Goal: Check status: Check status

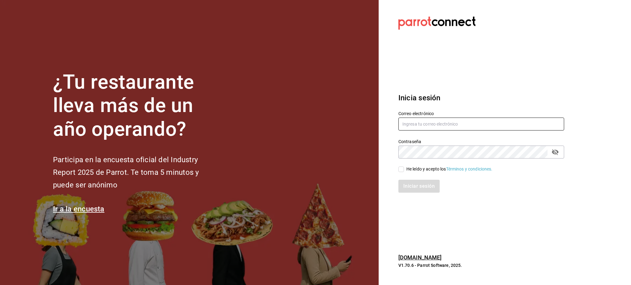
type input "[PERSON_NAME][EMAIL_ADDRESS][PERSON_NAME][DOMAIN_NAME]"
click at [400, 173] on div "Iniciar sesión" at bounding box center [477, 182] width 173 height 20
click at [401, 170] on input "He leído y acepto los Términos y condiciones." at bounding box center [401, 170] width 6 height 6
checkbox input "true"
click at [411, 186] on button "Iniciar sesión" at bounding box center [419, 186] width 42 height 13
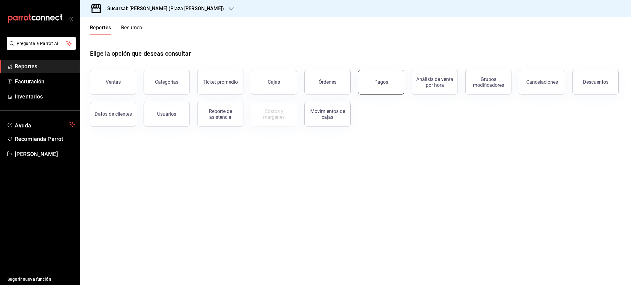
click at [400, 83] on button "Pagos" at bounding box center [381, 82] width 46 height 25
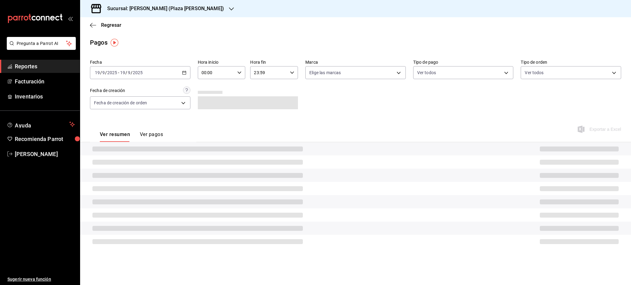
click at [177, 8] on h3 "Sucursal: [PERSON_NAME] (Plaza [PERSON_NAME])" at bounding box center [163, 8] width 122 height 7
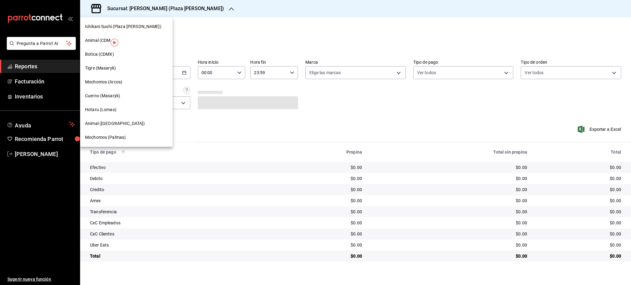
click at [115, 71] on span "Tigre (Masaryk)" at bounding box center [100, 68] width 31 height 6
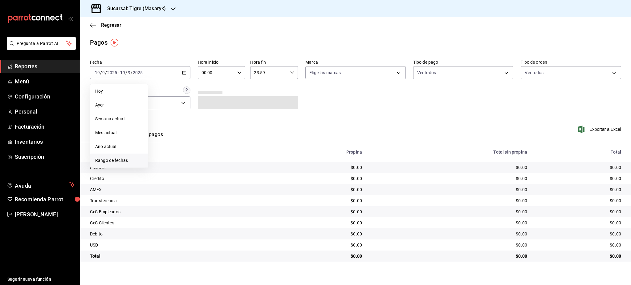
click at [119, 163] on span "Rango de fechas" at bounding box center [119, 160] width 48 height 6
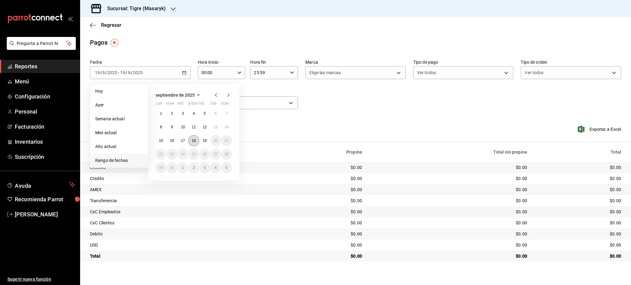
click at [194, 141] on abbr "18" at bounding box center [194, 141] width 4 height 4
click at [201, 142] on button "19" at bounding box center [204, 140] width 11 height 11
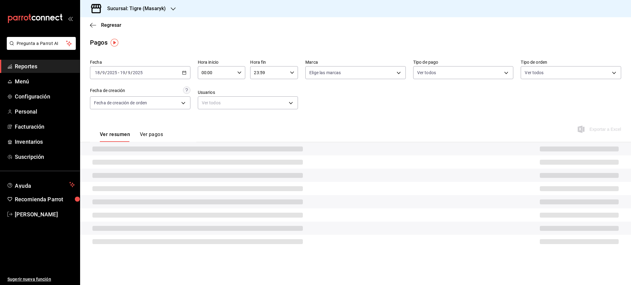
click at [239, 75] on div "00:00 Hora inicio" at bounding box center [222, 72] width 48 height 13
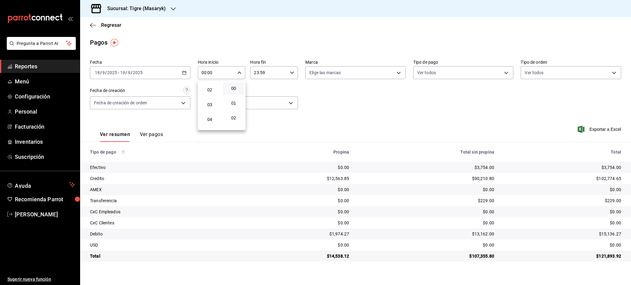
scroll to position [82, 0]
click at [211, 83] on button "05" at bounding box center [210, 80] width 22 height 12
type input "05:00"
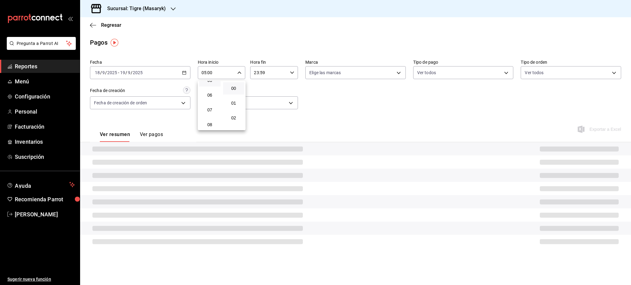
drag, startPoint x: 289, startPoint y: 77, endPoint x: 295, endPoint y: 74, distance: 6.2
click at [290, 76] on div at bounding box center [315, 142] width 631 height 285
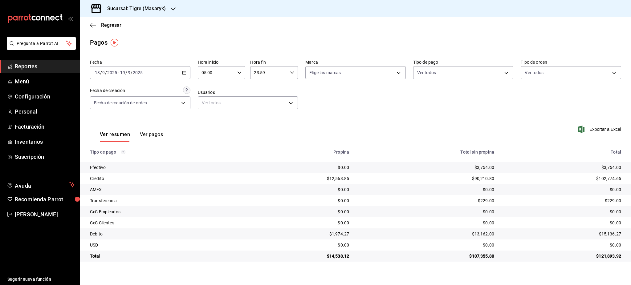
click at [292, 74] on \(Stroke\) "button" at bounding box center [292, 72] width 4 height 2
click at [265, 104] on span "05" at bounding box center [262, 103] width 14 height 5
click at [291, 89] on span "00" at bounding box center [286, 88] width 14 height 5
type input "05:00"
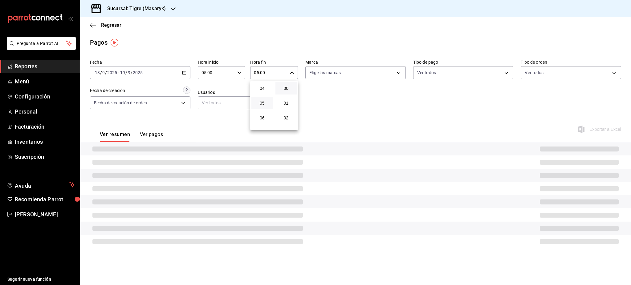
click at [369, 106] on div at bounding box center [315, 142] width 631 height 285
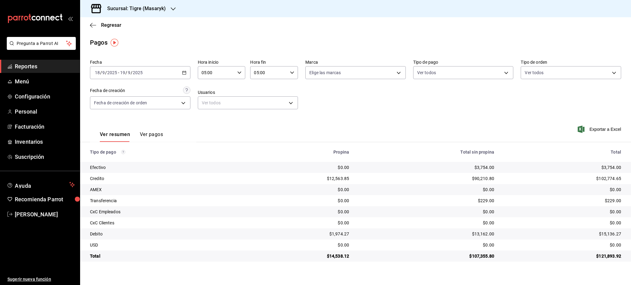
click at [605, 164] on td "$3,754.00" at bounding box center [565, 167] width 132 height 11
copy div "3,754.00"
click at [607, 168] on div "$3,754.00" at bounding box center [562, 167] width 117 height 6
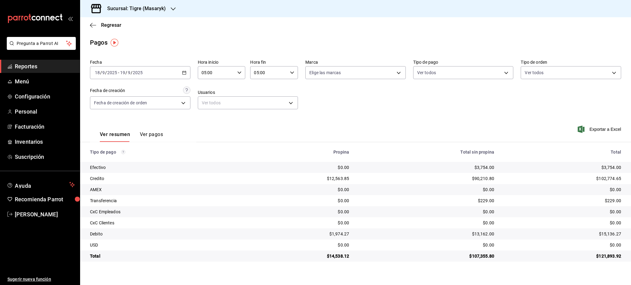
click at [343, 257] on div "$14,538.12" at bounding box center [300, 256] width 97 height 6
copy div "14,538.12"
click at [613, 179] on div "$102,774.65" at bounding box center [562, 179] width 117 height 6
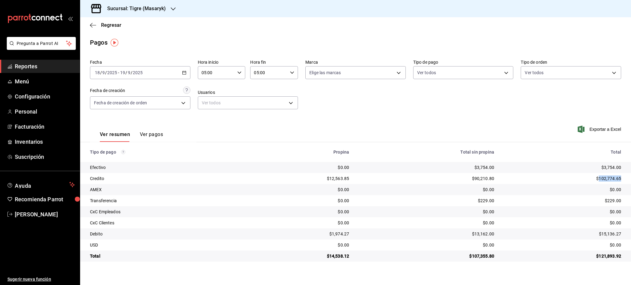
copy div "102,774.65"
click at [610, 200] on div "$229.00" at bounding box center [562, 201] width 117 height 6
copy div "229.00"
click at [614, 232] on div "$15,136.27" at bounding box center [562, 234] width 117 height 6
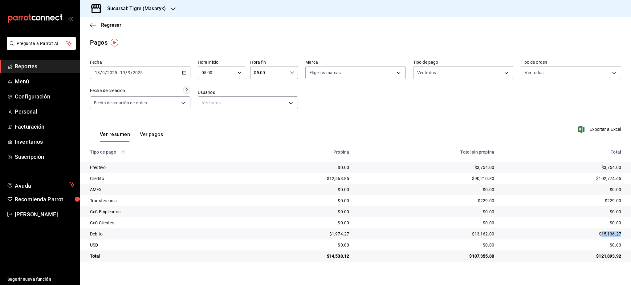
click at [614, 232] on div "$15,136.27" at bounding box center [562, 234] width 117 height 6
copy div "15,136.27"
click at [336, 256] on div "$14,538.12" at bounding box center [300, 256] width 97 height 6
copy div "14,538.12"
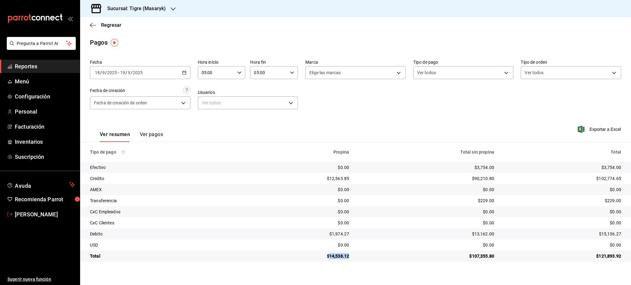
click at [51, 216] on span "Luis Sanchez" at bounding box center [45, 214] width 60 height 8
